Goal: Information Seeking & Learning: Learn about a topic

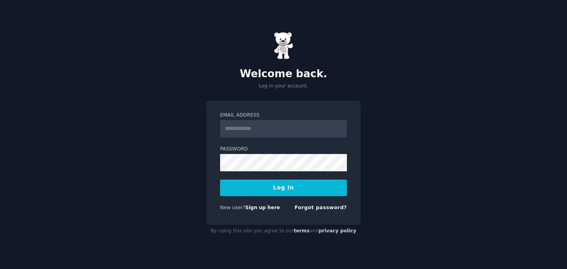
type input "**********"
click at [220, 179] on button "Log In" at bounding box center [283, 187] width 127 height 17
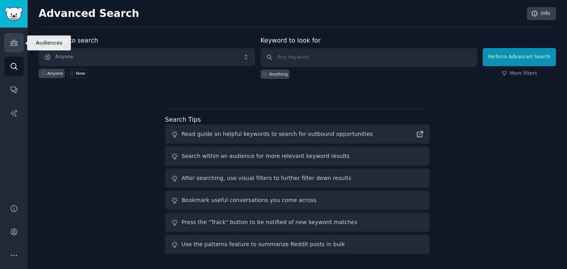
click at [15, 48] on link "Audiences" at bounding box center [13, 42] width 19 height 19
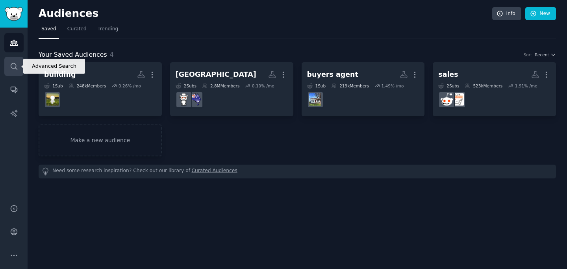
click at [17, 65] on icon "Sidebar" at bounding box center [14, 66] width 8 height 8
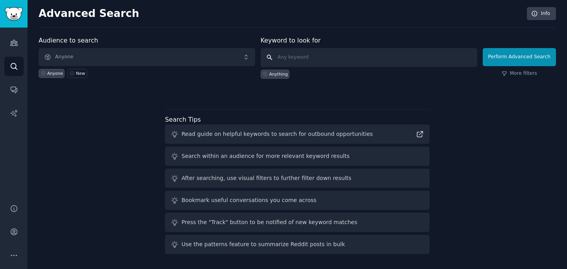
click at [287, 58] on input "text" at bounding box center [369, 57] width 216 height 19
click at [515, 55] on button "Perform Advanced Search" at bounding box center [519, 57] width 73 height 18
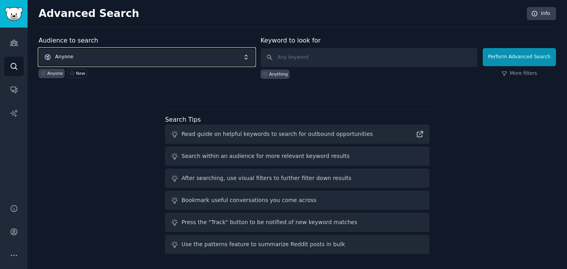
click at [104, 59] on span "Anyone" at bounding box center [147, 57] width 216 height 18
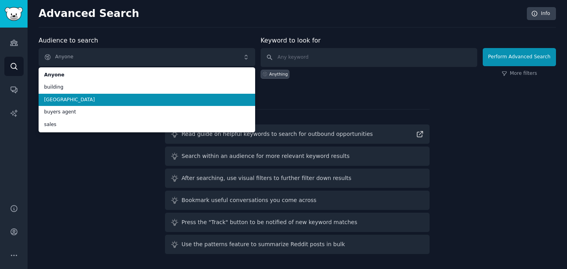
click at [77, 96] on li "[GEOGRAPHIC_DATA]" at bounding box center [147, 100] width 216 height 13
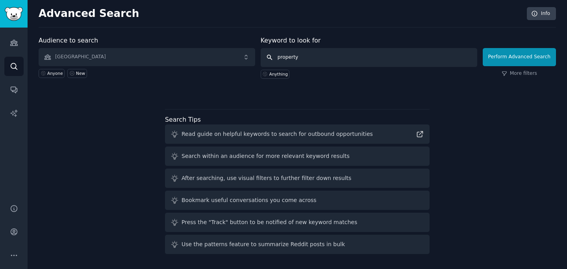
type input "property"
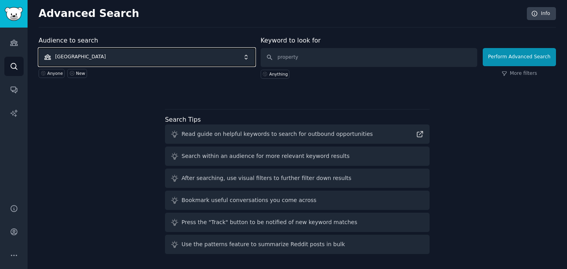
click at [120, 60] on span "[GEOGRAPHIC_DATA]" at bounding box center [147, 57] width 216 height 18
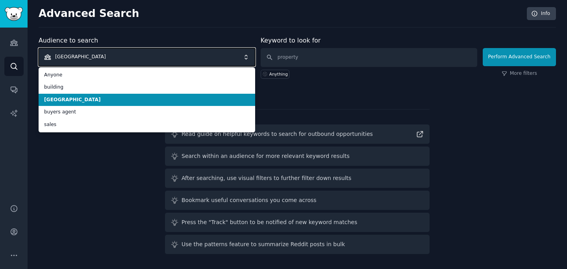
click at [130, 57] on span "[GEOGRAPHIC_DATA]" at bounding box center [147, 57] width 216 height 18
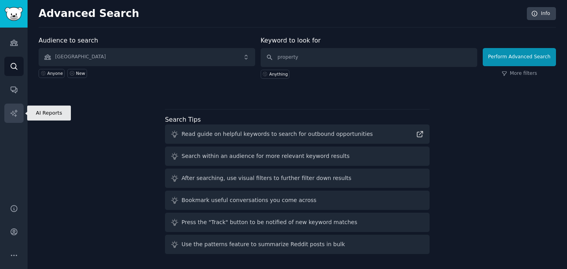
click at [11, 115] on icon "Sidebar" at bounding box center [14, 113] width 8 height 8
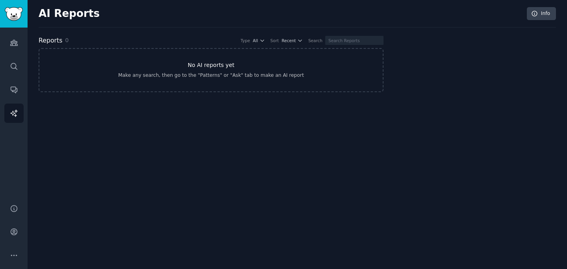
click at [155, 81] on link "No AI reports yet Make any search, then go to the "Patterns" or "Ask" tab to ma…" at bounding box center [211, 70] width 345 height 44
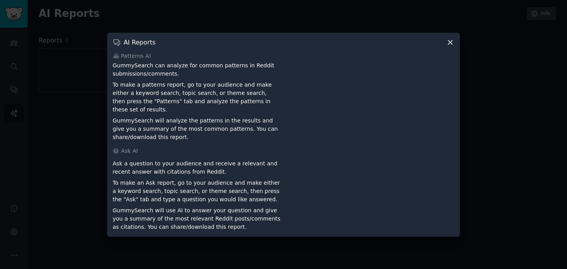
click at [74, 81] on div at bounding box center [283, 134] width 567 height 269
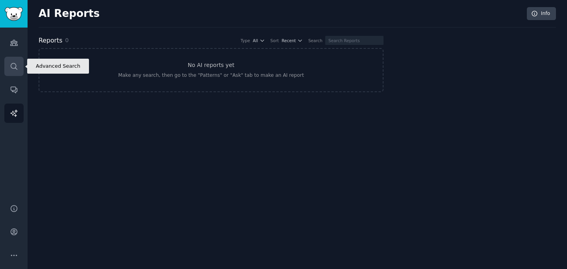
click at [15, 68] on icon "Sidebar" at bounding box center [14, 66] width 6 height 6
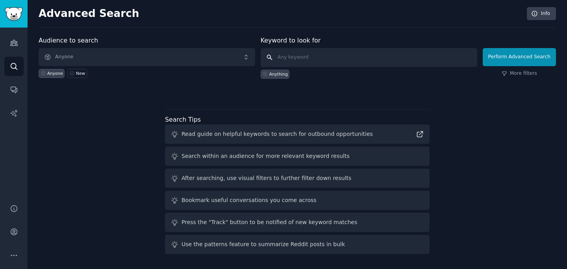
click at [292, 55] on input "text" at bounding box center [369, 57] width 216 height 19
click at [197, 46] on div "Audience to search Anyone Anyone New" at bounding box center [147, 57] width 216 height 43
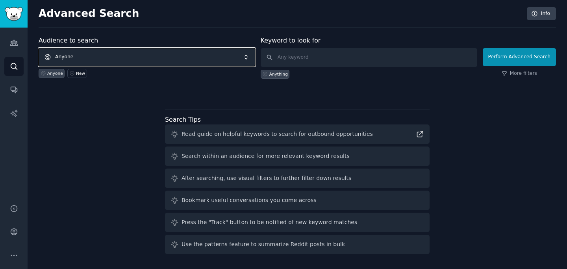
click at [185, 53] on span "Anyone" at bounding box center [147, 57] width 216 height 18
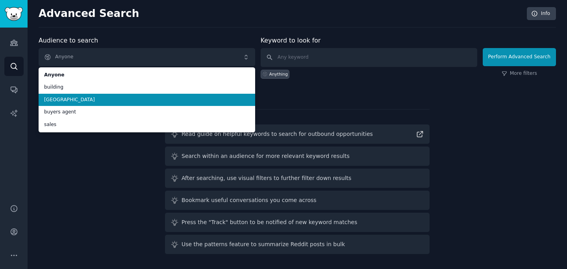
click at [100, 95] on li "Australia" at bounding box center [147, 100] width 216 height 13
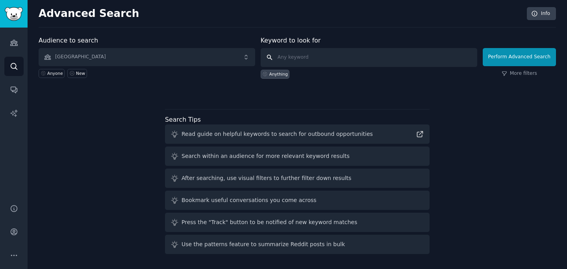
click at [297, 52] on input "text" at bounding box center [369, 57] width 216 height 19
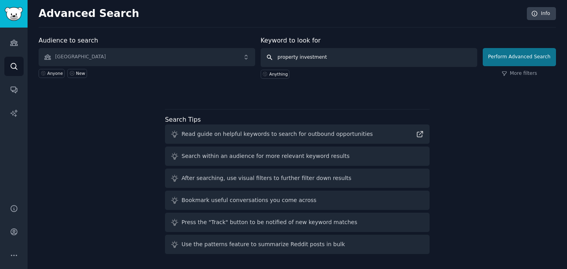
type input "property investment"
click at [521, 55] on button "Perform Advanced Search" at bounding box center [519, 57] width 73 height 18
